Goal: Task Accomplishment & Management: Manage account settings

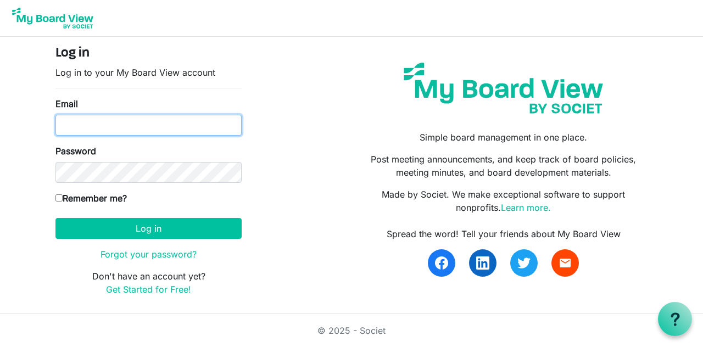
click at [183, 121] on input "Email" at bounding box center [148, 125] width 186 height 21
type input "[PERSON_NAME][EMAIL_ADDRESS][DOMAIN_NAME]"
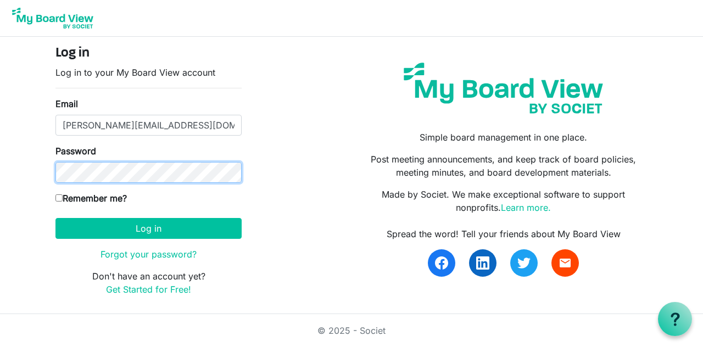
click at [55, 218] on button "Log in" at bounding box center [148, 228] width 186 height 21
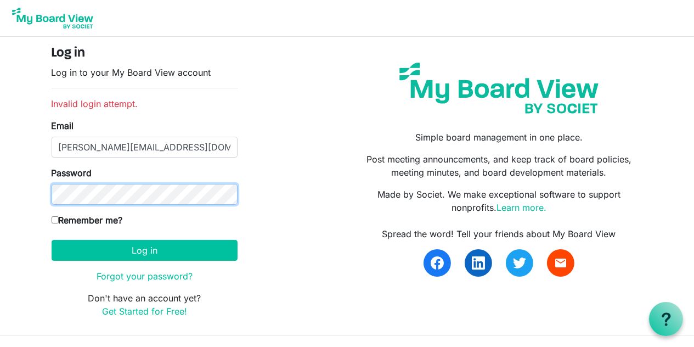
click at [52, 240] on button "Log in" at bounding box center [145, 250] width 186 height 21
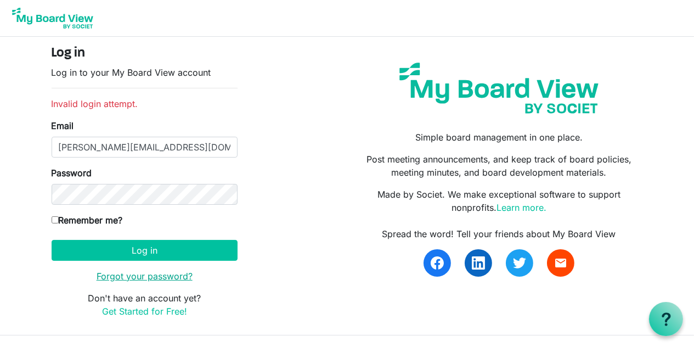
click at [142, 276] on link "Forgot your password?" at bounding box center [145, 276] width 96 height 11
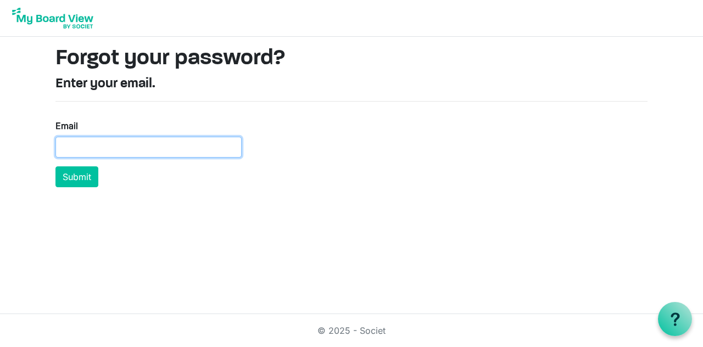
click at [142, 151] on input "Email" at bounding box center [148, 147] width 186 height 21
type input "[PERSON_NAME][EMAIL_ADDRESS][DOMAIN_NAME]"
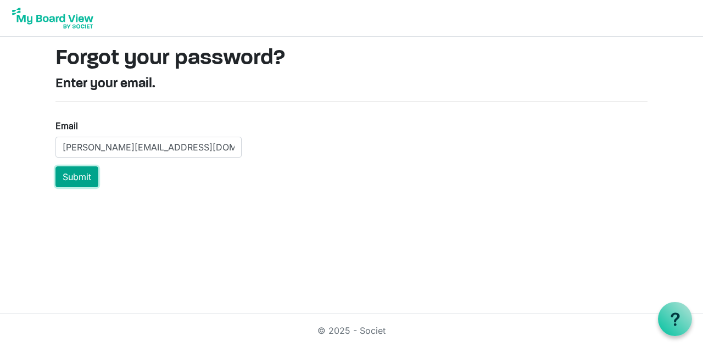
click at [74, 176] on button "Submit" at bounding box center [76, 176] width 43 height 21
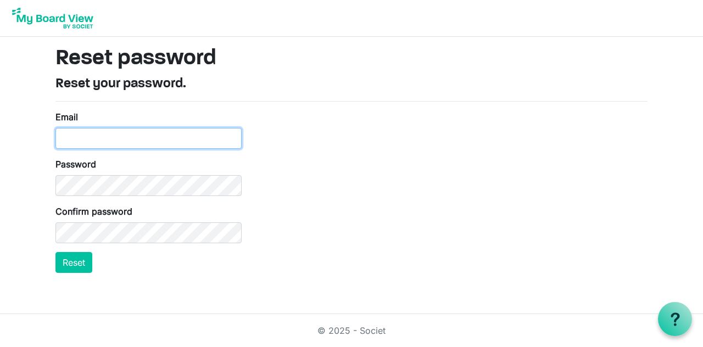
click at [209, 142] on input "Email" at bounding box center [148, 138] width 186 height 21
type input "jyothi.cherry@gmail.com"
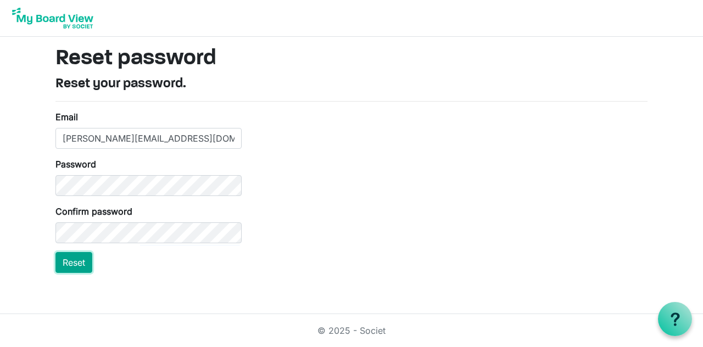
click at [76, 263] on button "Reset" at bounding box center [73, 262] width 37 height 21
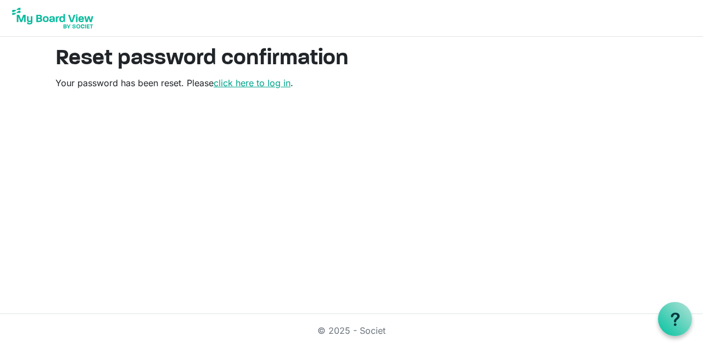
click at [255, 84] on link "click here to log in" at bounding box center [252, 82] width 77 height 11
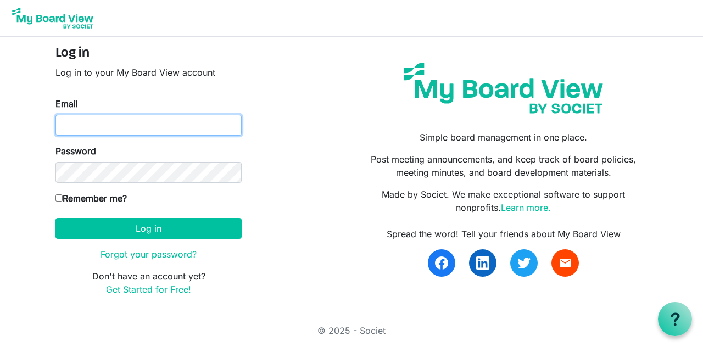
click at [145, 132] on input "Email" at bounding box center [148, 125] width 186 height 21
type input "[PERSON_NAME][EMAIL_ADDRESS][DOMAIN_NAME]"
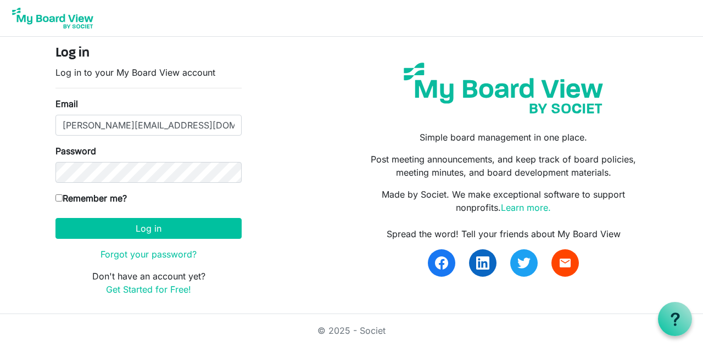
click at [56, 197] on input "Remember me?" at bounding box center [58, 197] width 7 height 7
checkbox input "true"
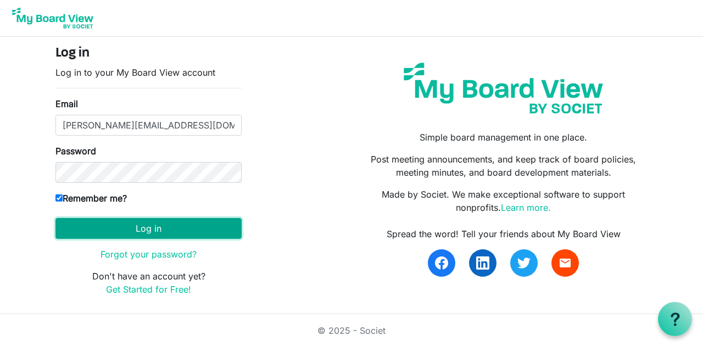
click at [178, 231] on button "Log in" at bounding box center [148, 228] width 186 height 21
